Goal: Task Accomplishment & Management: Use online tool/utility

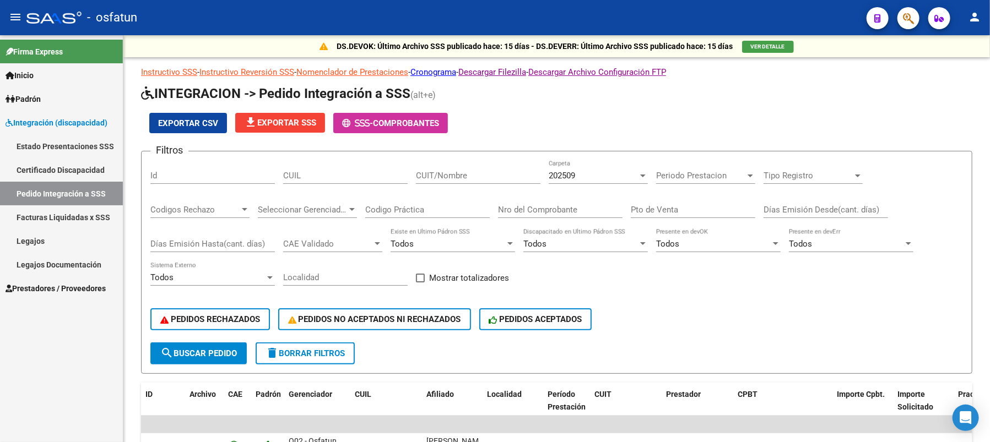
click at [56, 282] on link "Prestadores / Proveedores" at bounding box center [61, 289] width 123 height 24
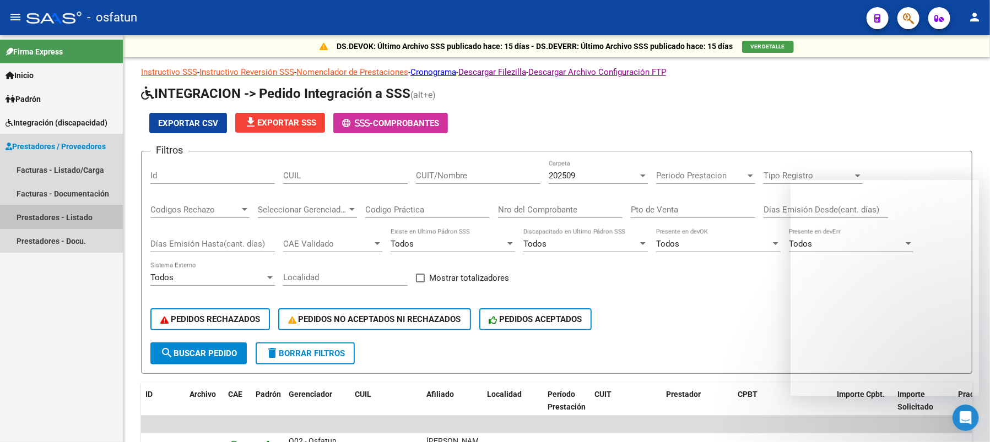
click at [80, 216] on link "Prestadores - Listado" at bounding box center [61, 218] width 123 height 24
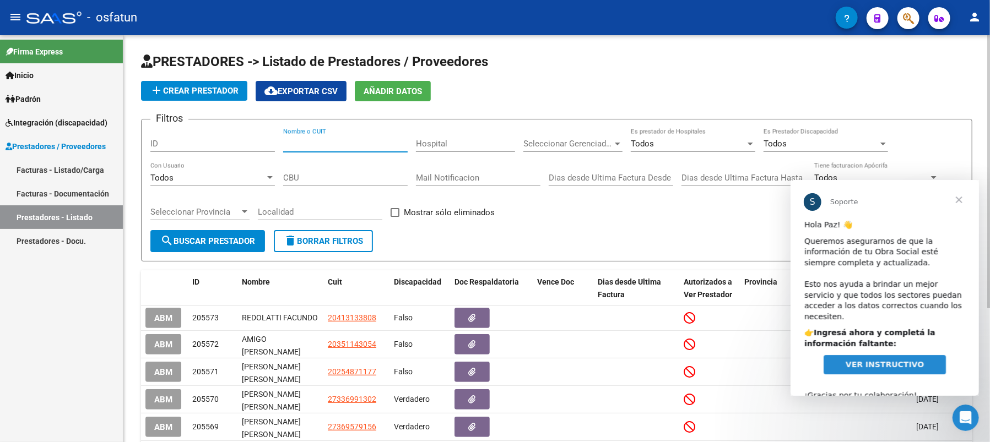
click at [306, 144] on input "Nombre o CUIT" at bounding box center [345, 144] width 125 height 10
paste input "27338059162"
type input "27338059162"
click at [241, 239] on span "search Buscar Prestador" at bounding box center [207, 241] width 95 height 10
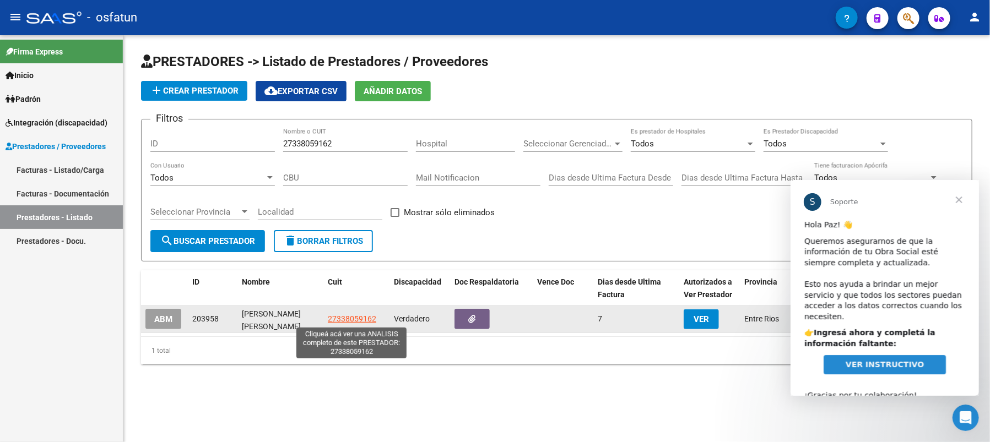
click at [346, 318] on span "27338059162" at bounding box center [352, 319] width 48 height 9
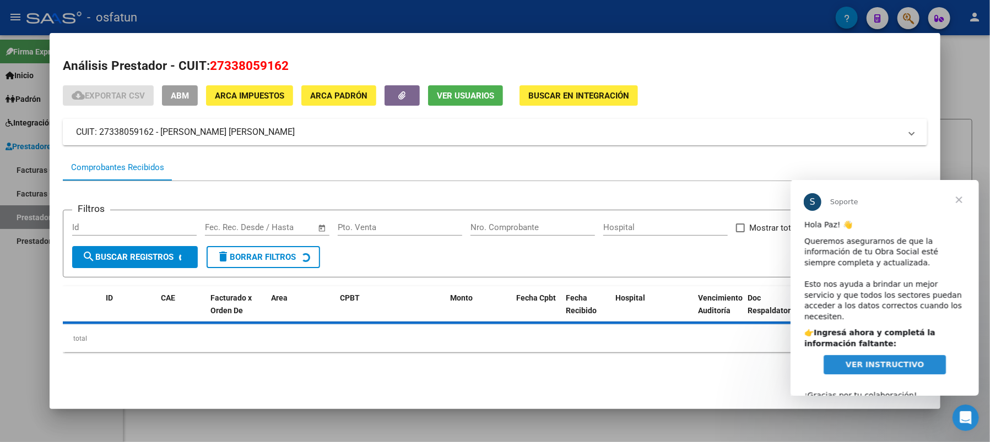
click at [958, 199] on span "Cerrar" at bounding box center [959, 200] width 40 height 40
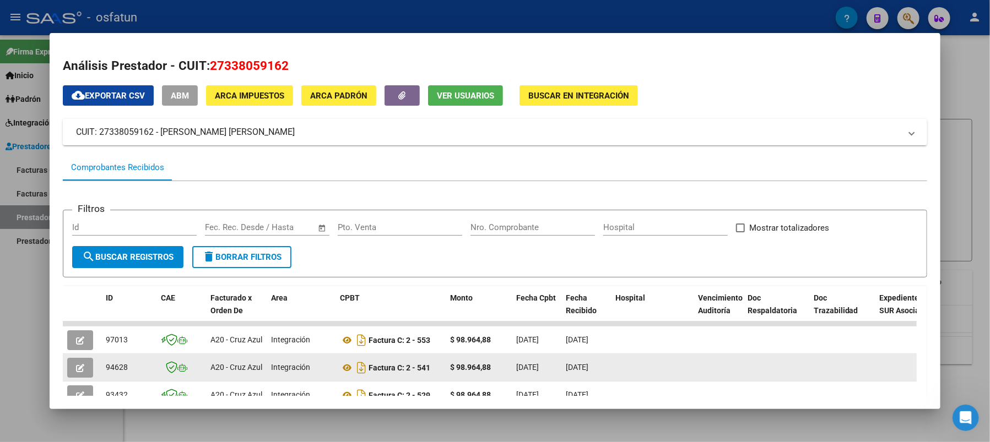
click at [86, 365] on button "button" at bounding box center [80, 368] width 26 height 20
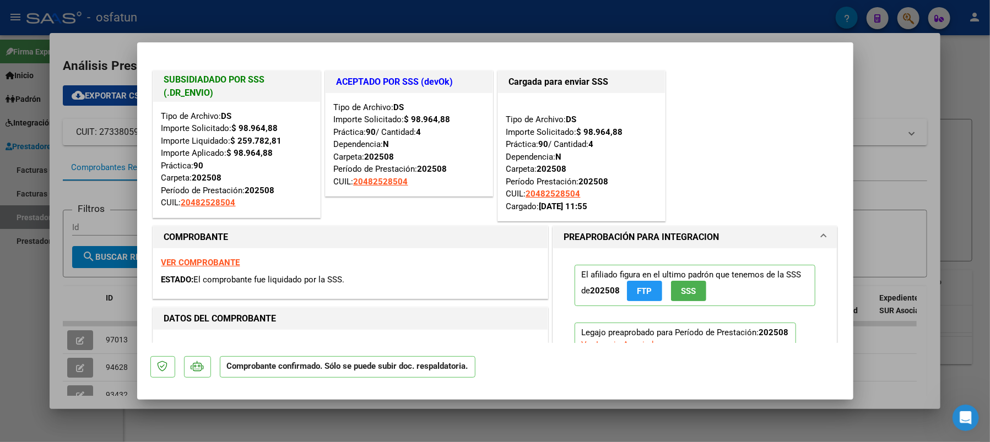
type input "$ 0,00"
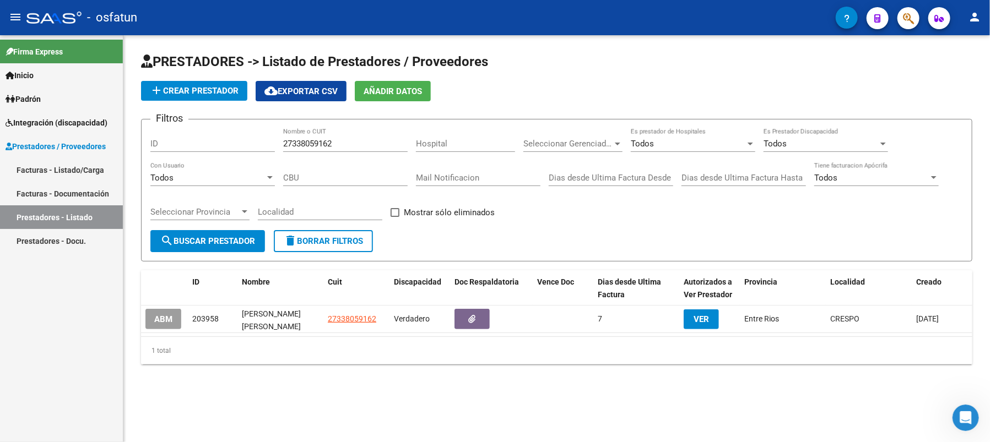
click at [14, 17] on mat-icon "menu" at bounding box center [15, 16] width 13 height 13
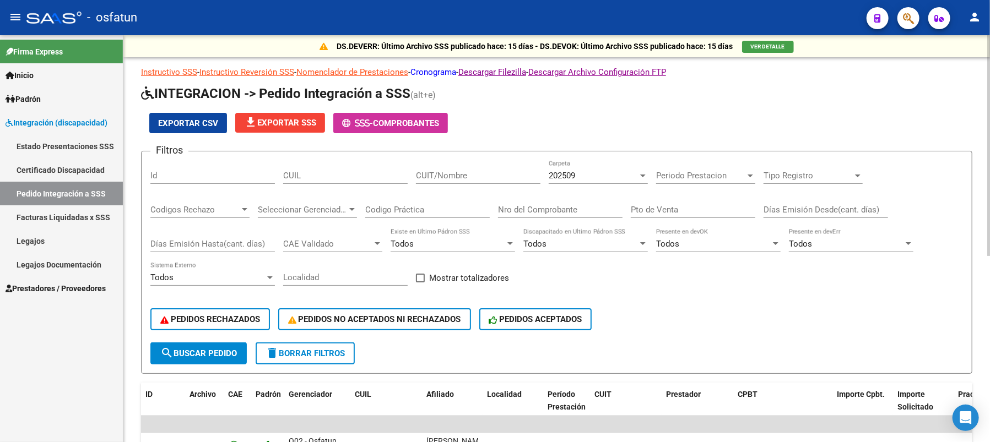
click at [455, 69] on link "Cronograma" at bounding box center [433, 72] width 46 height 10
